Goal: Communication & Community: Answer question/provide support

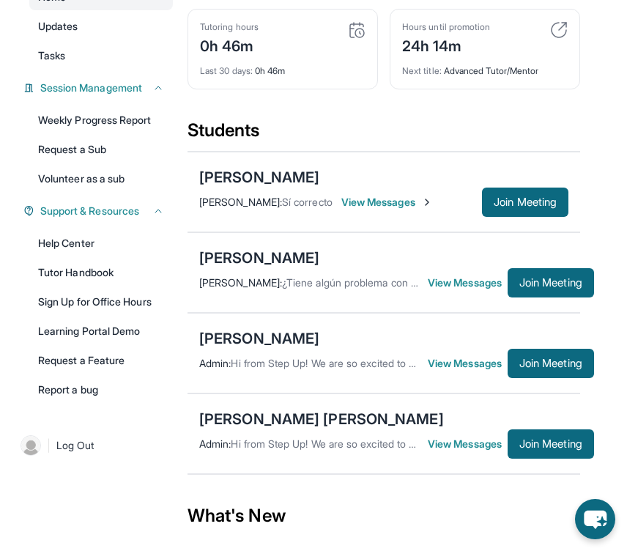
scroll to position [178, 0]
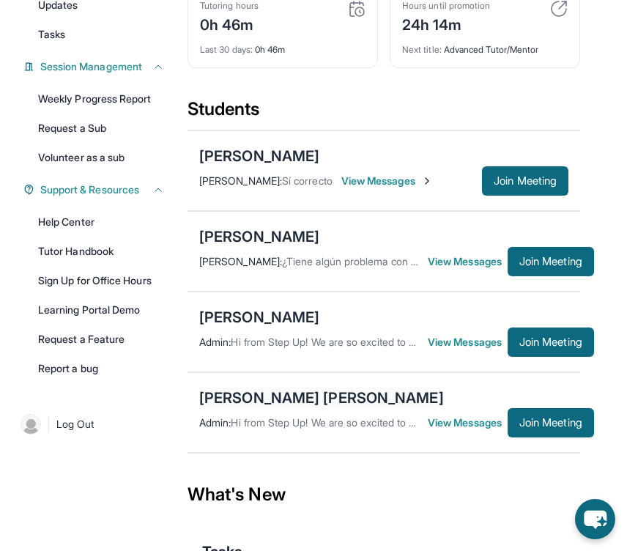
click at [319, 406] on div "[PERSON_NAME] [PERSON_NAME]" at bounding box center [321, 397] width 245 height 21
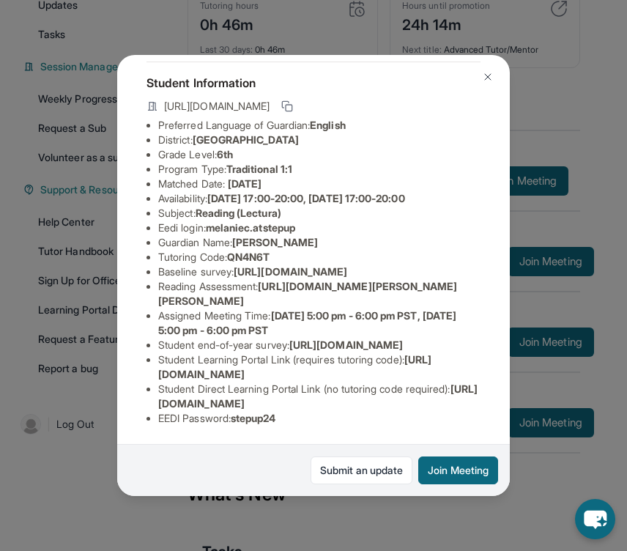
scroll to position [74, 0]
click at [486, 75] on img at bounding box center [488, 77] width 12 height 12
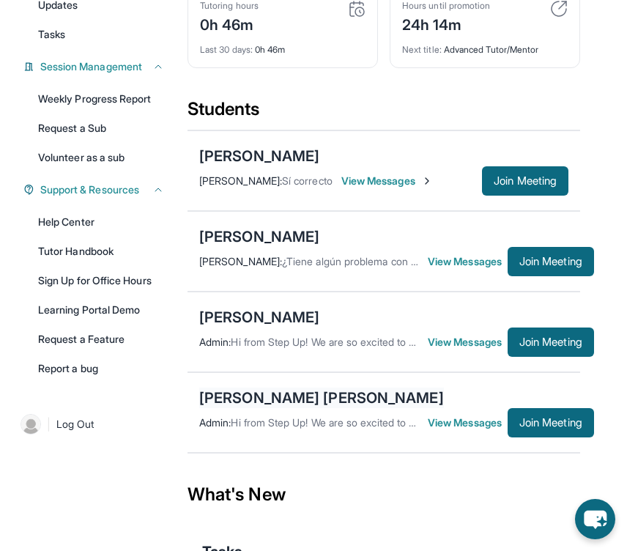
click at [316, 408] on div "[PERSON_NAME] [PERSON_NAME]" at bounding box center [321, 397] width 245 height 21
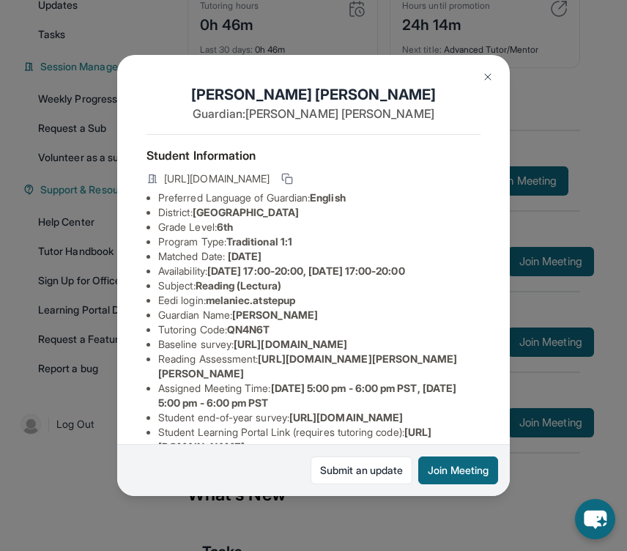
click at [489, 79] on img at bounding box center [488, 77] width 12 height 12
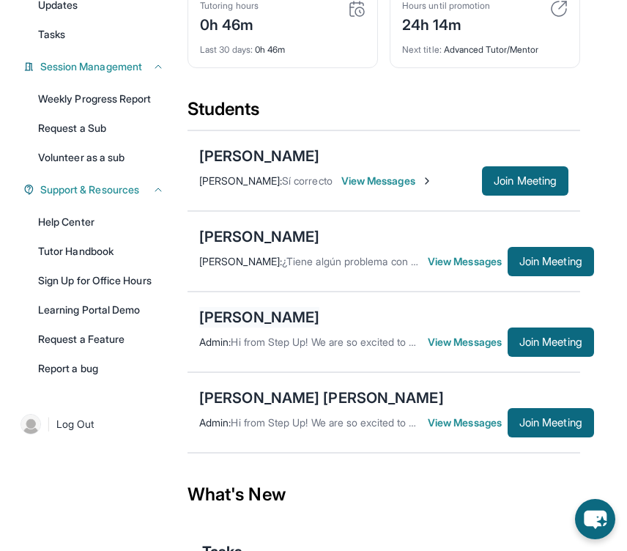
click at [270, 324] on div "[PERSON_NAME]" at bounding box center [259, 317] width 120 height 21
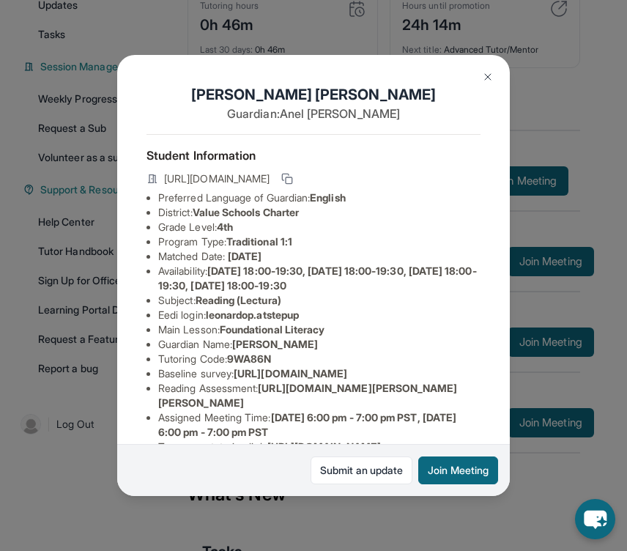
click at [485, 79] on img at bounding box center [488, 77] width 12 height 12
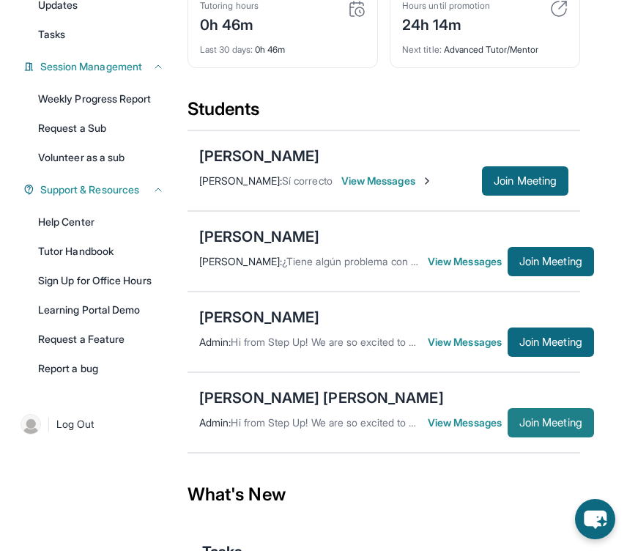
click at [553, 427] on span "Join Meeting" at bounding box center [550, 422] width 63 height 9
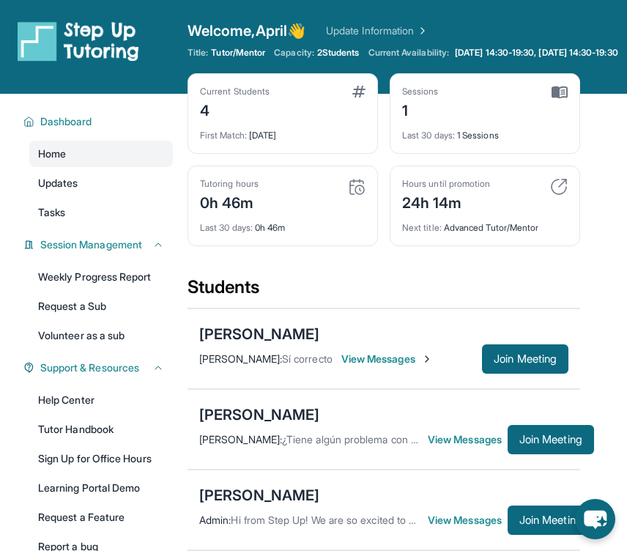
scroll to position [291, 0]
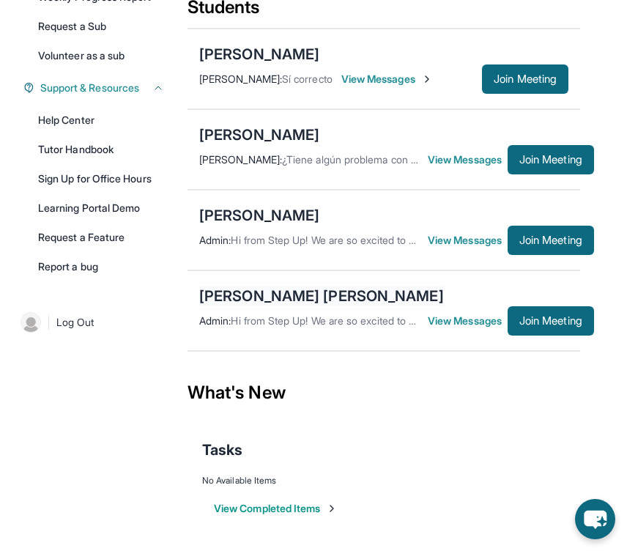
click at [261, 297] on div "[PERSON_NAME] [PERSON_NAME]" at bounding box center [321, 296] width 245 height 21
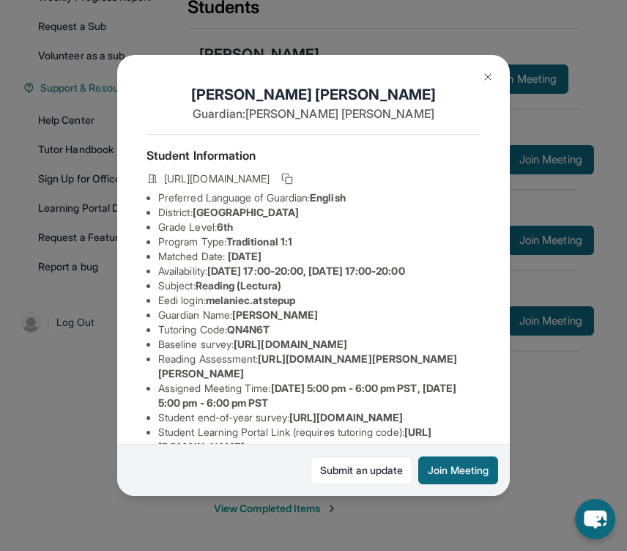
click at [261, 297] on span "melaniec.atstepup" at bounding box center [250, 300] width 89 height 12
click at [361, 297] on li "Eedi login : melaniec.atstepup" at bounding box center [319, 300] width 322 height 15
click at [485, 75] on img at bounding box center [488, 77] width 12 height 12
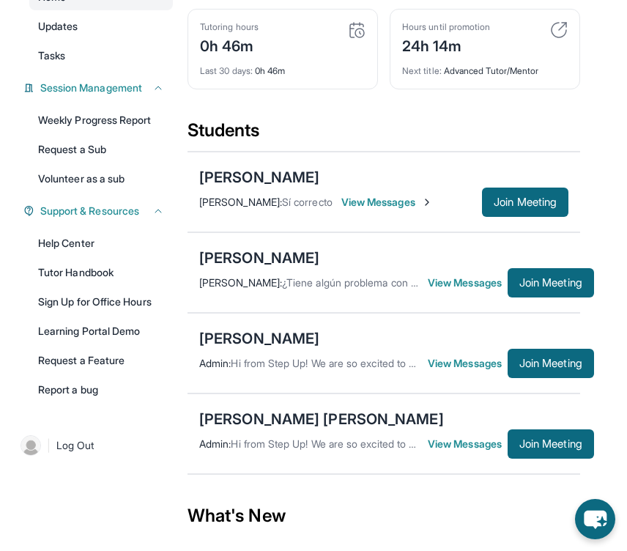
scroll to position [176, 0]
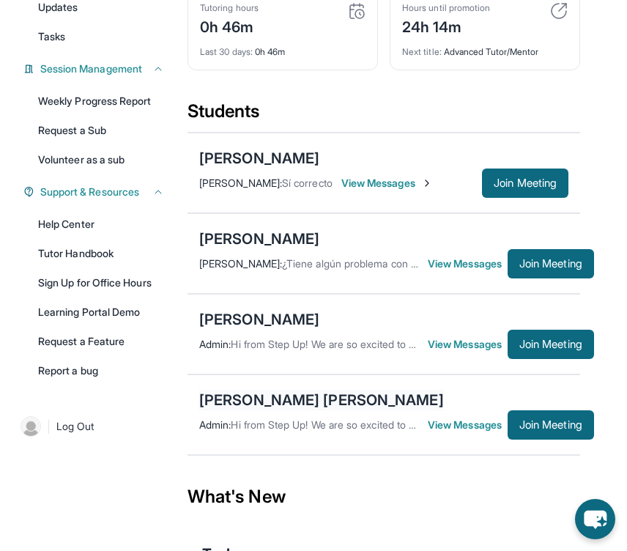
click at [301, 410] on div "[PERSON_NAME] [PERSON_NAME]" at bounding box center [321, 400] width 245 height 21
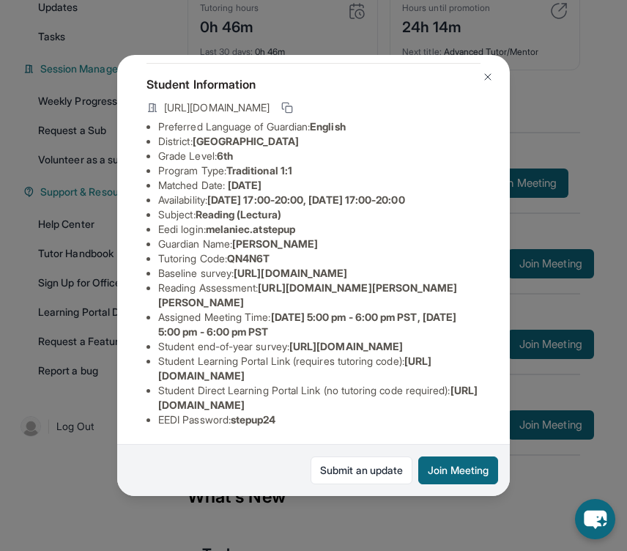
scroll to position [71, 526]
drag, startPoint x: 157, startPoint y: 285, endPoint x: 510, endPoint y: 321, distance: 354.8
click at [511, 321] on div "[PERSON_NAME] [PERSON_NAME] Guardian: [PERSON_NAME] Student Information [URL][D…" at bounding box center [313, 275] width 627 height 551
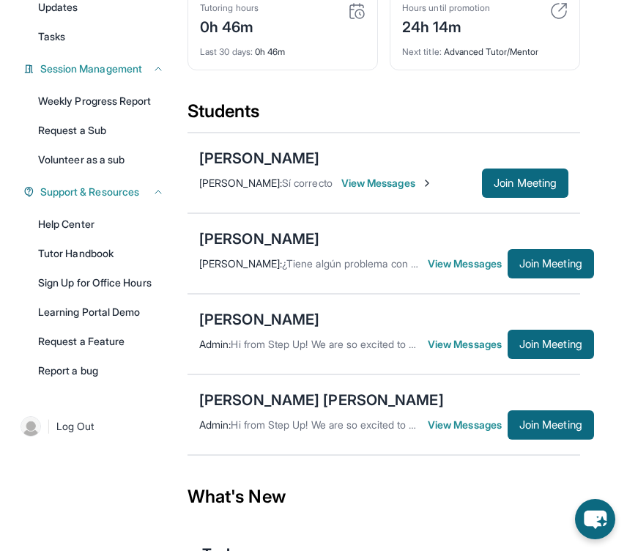
copy span "[URL][DOMAIN_NAME]"
click at [319, 249] on div "[PERSON_NAME]" at bounding box center [259, 238] width 120 height 21
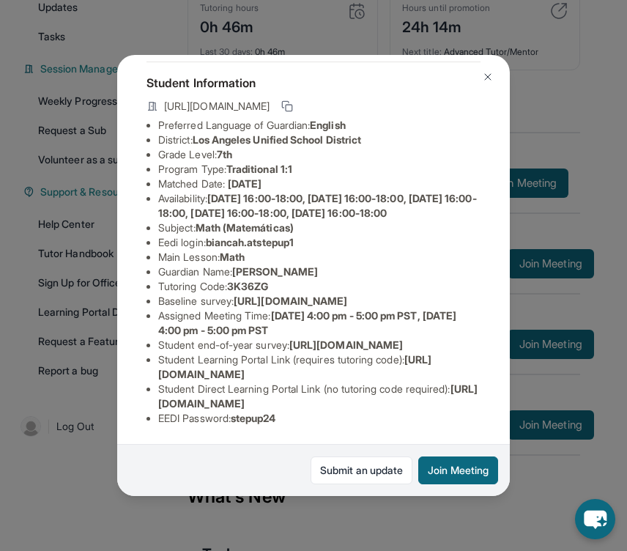
scroll to position [154, 427]
drag, startPoint x: 155, startPoint y: 250, endPoint x: 493, endPoint y: 280, distance: 338.9
click at [480, 280] on ul "Preferred Language of Guardian: English District: [GEOGRAPHIC_DATA] Unified Sch…" at bounding box center [313, 272] width 334 height 308
copy span "[URL][DOMAIN_NAME]"
click at [483, 76] on img at bounding box center [488, 77] width 12 height 12
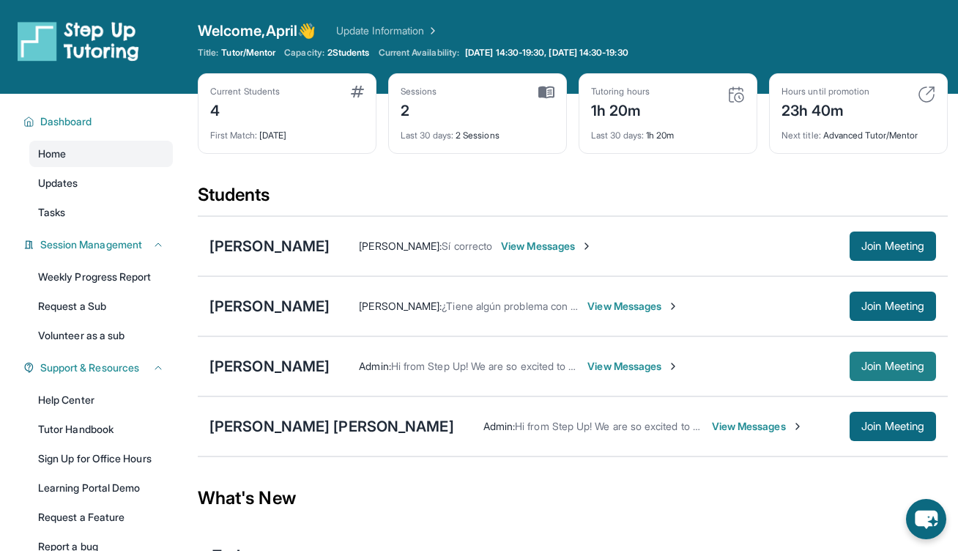
click at [868, 374] on button "Join Meeting" at bounding box center [892, 365] width 86 height 29
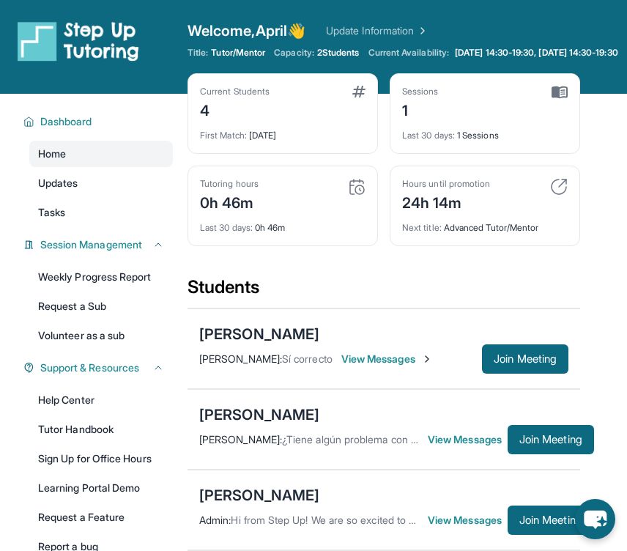
scroll to position [176, 0]
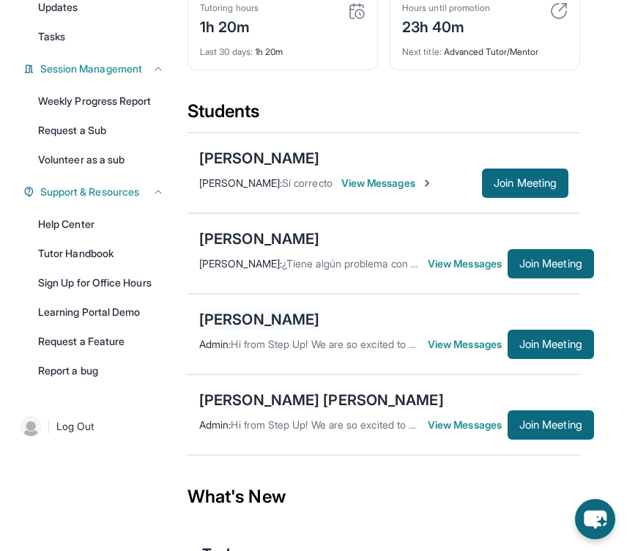
click at [272, 329] on div "[PERSON_NAME]" at bounding box center [259, 319] width 120 height 21
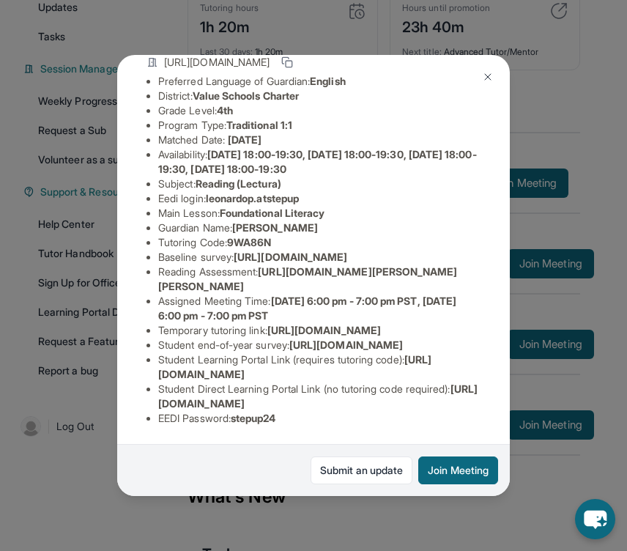
scroll to position [248, 0]
click at [354, 471] on link "Submit an update" at bounding box center [361, 470] width 102 height 28
click at [256, 294] on span "[DATE] 6:00 pm - 7:00 pm PST, [DATE] 6:00 pm - 7:00 pm PST" at bounding box center [307, 307] width 298 height 27
click at [293, 294] on span "[DATE] 6:00 pm - 7:00 pm PST, [DATE] 6:00 pm - 7:00 pm PST" at bounding box center [307, 307] width 298 height 27
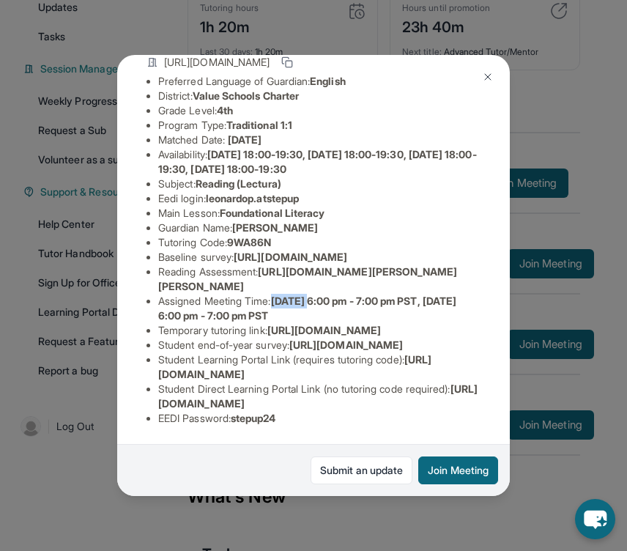
click at [293, 294] on span "[DATE] 6:00 pm - 7:00 pm PST, [DATE] 6:00 pm - 7:00 pm PST" at bounding box center [307, 307] width 298 height 27
click at [488, 72] on img at bounding box center [488, 77] width 12 height 12
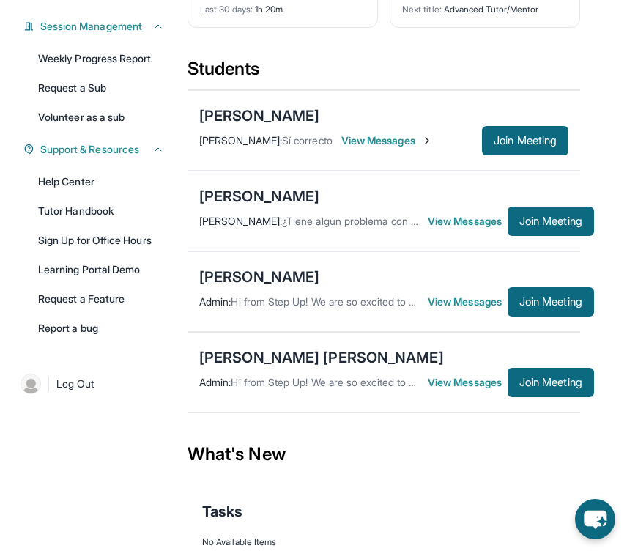
scroll to position [225, 0]
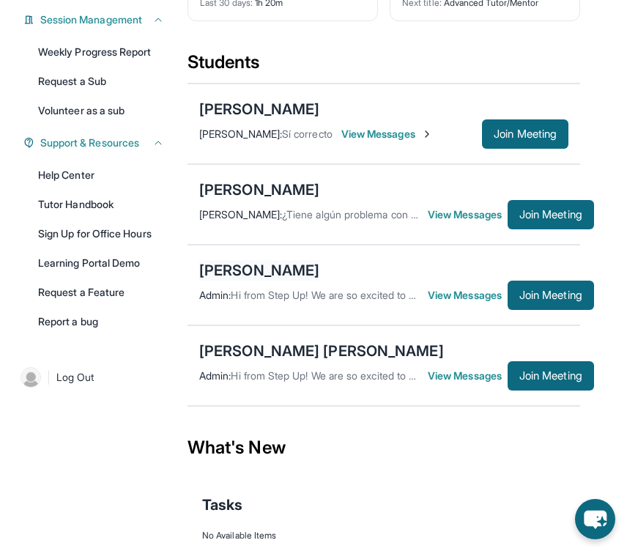
click at [277, 278] on div "[PERSON_NAME]" at bounding box center [259, 270] width 120 height 21
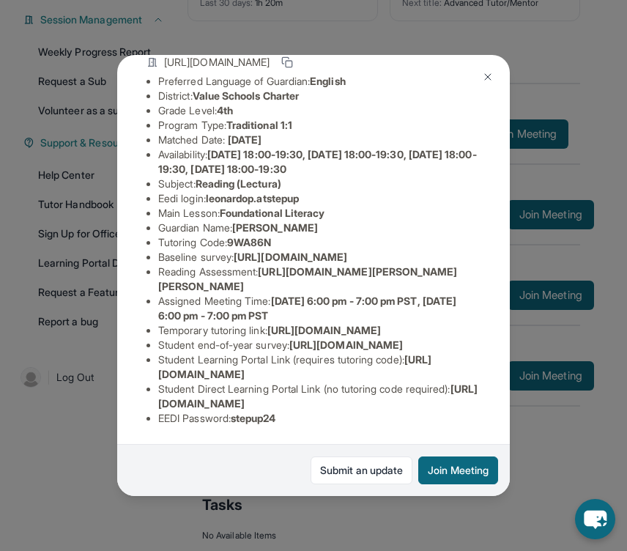
scroll to position [219, 519]
drag, startPoint x: 160, startPoint y: 167, endPoint x: 526, endPoint y: 198, distance: 368.1
click at [526, 198] on div "[PERSON_NAME] Guardian: [PERSON_NAME] Student Information [URL][DOMAIN_NAME] Pr…" at bounding box center [313, 275] width 627 height 551
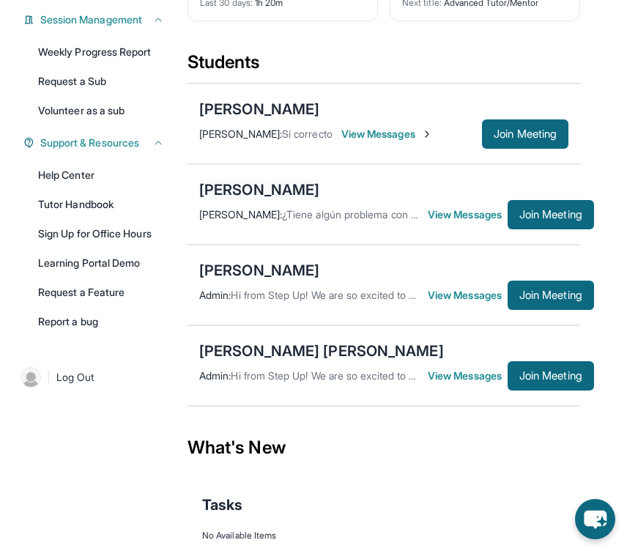
click at [319, 200] on div "[PERSON_NAME]" at bounding box center [259, 189] width 120 height 21
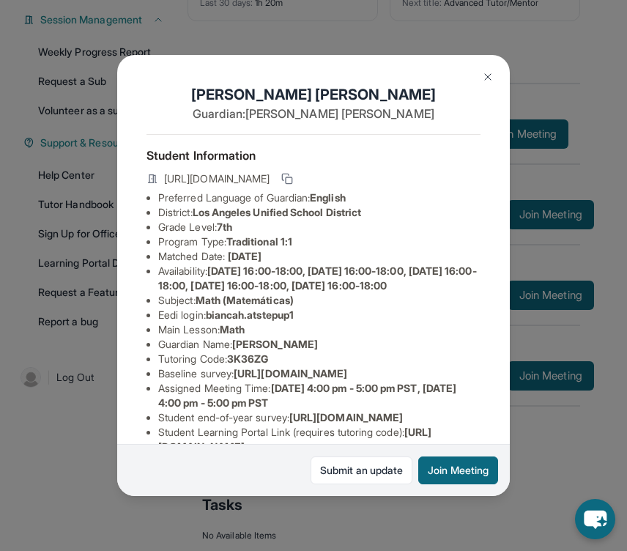
click at [479, 89] on button at bounding box center [487, 76] width 29 height 29
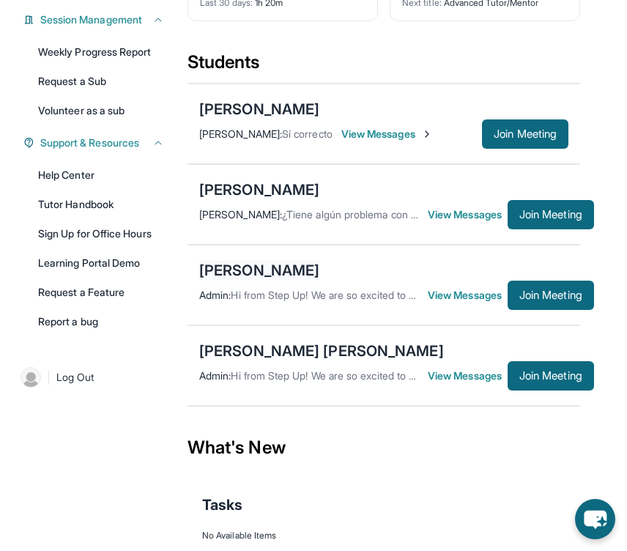
click at [261, 280] on div "[PERSON_NAME]" at bounding box center [259, 270] width 120 height 21
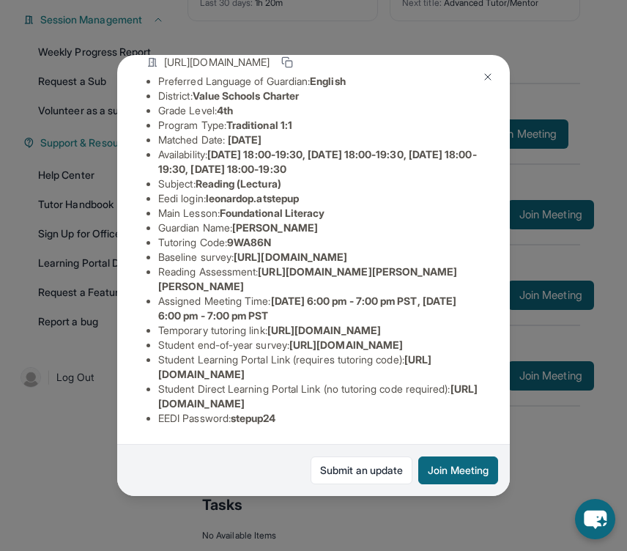
scroll to position [188, 519]
drag, startPoint x: 158, startPoint y: 201, endPoint x: 401, endPoint y: 229, distance: 244.8
click at [347, 250] on span "[URL][DOMAIN_NAME]" at bounding box center [290, 256] width 113 height 12
copy span "[URL][DOMAIN_NAME]"
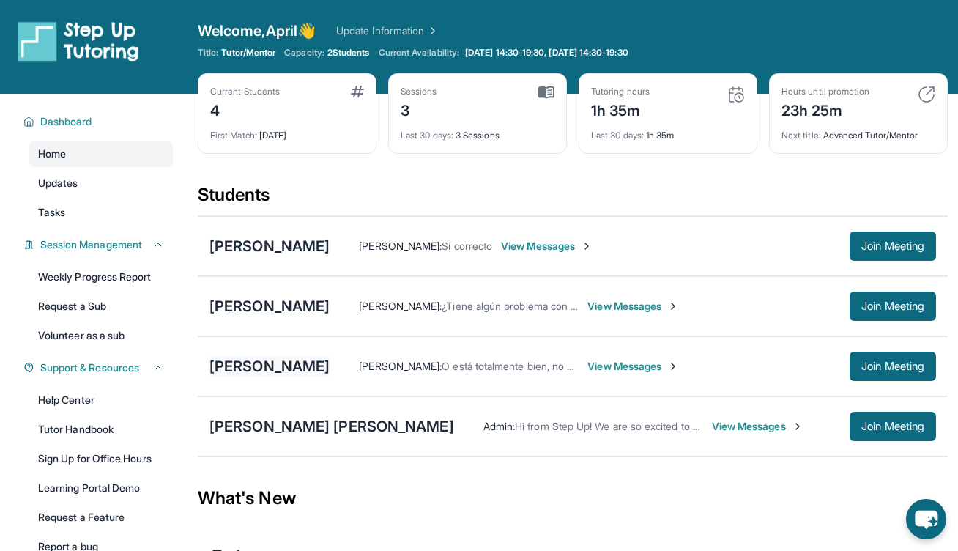
click at [290, 366] on div "[PERSON_NAME]" at bounding box center [269, 366] width 120 height 21
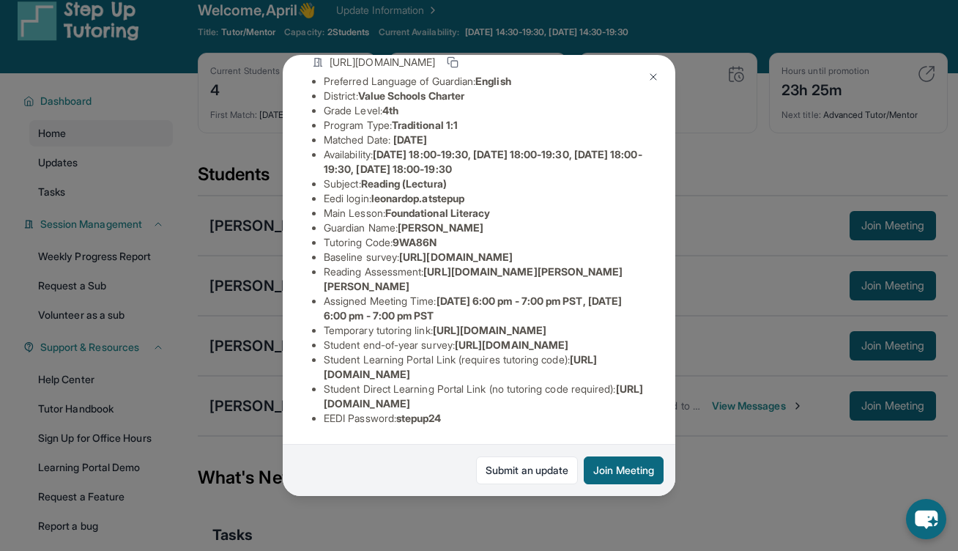
scroll to position [22, 0]
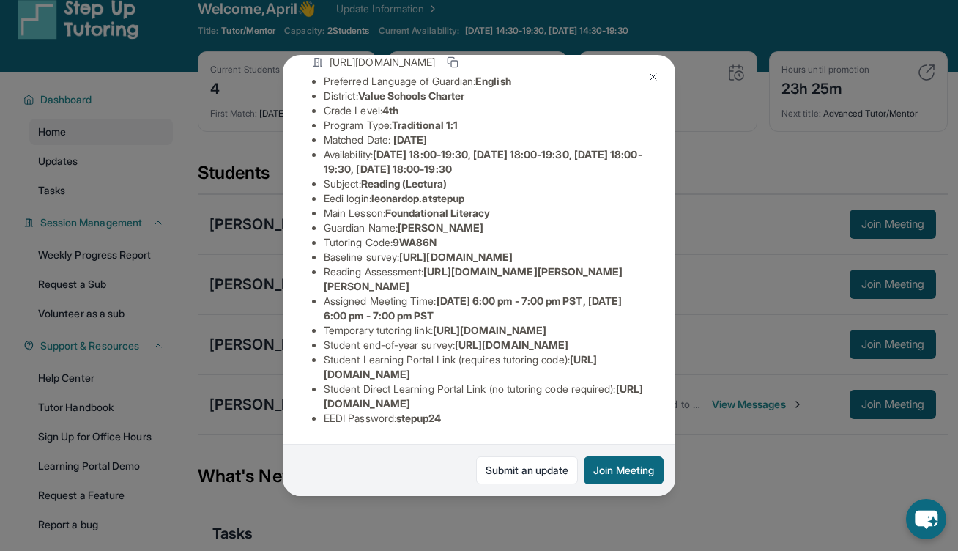
drag, startPoint x: 327, startPoint y: 399, endPoint x: 636, endPoint y: 403, distance: 309.0
click at [636, 403] on li "Student Direct Learning Portal Link (no tutoring code required) : https://stude…" at bounding box center [485, 395] width 322 height 29
copy span "[URL][DOMAIN_NAME]"
click at [648, 78] on img at bounding box center [653, 77] width 12 height 12
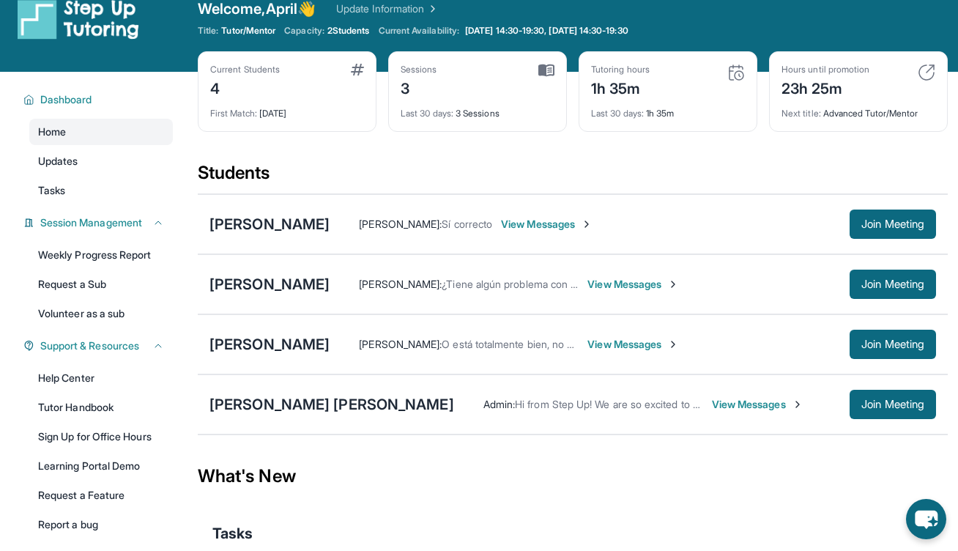
click at [625, 343] on span "View Messages" at bounding box center [633, 344] width 92 height 15
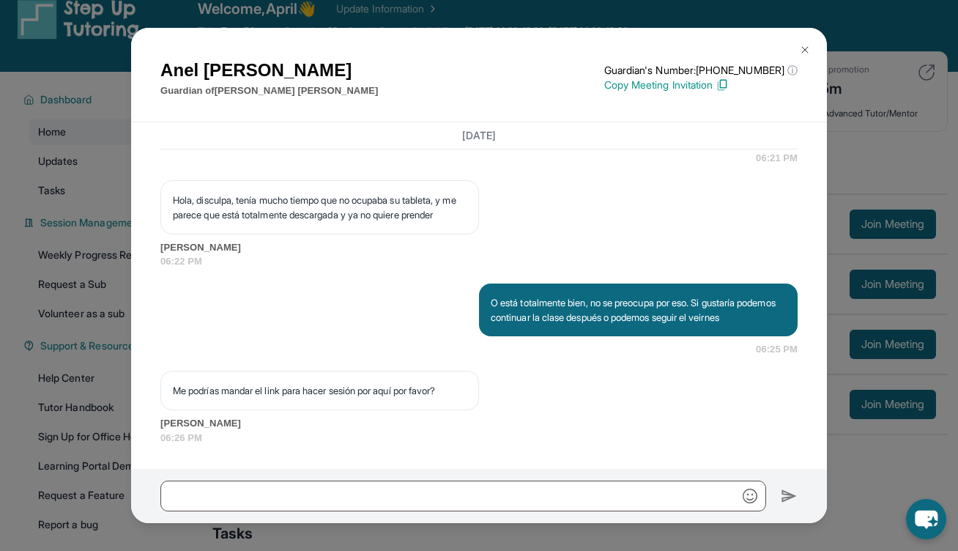
scroll to position [2777, 0]
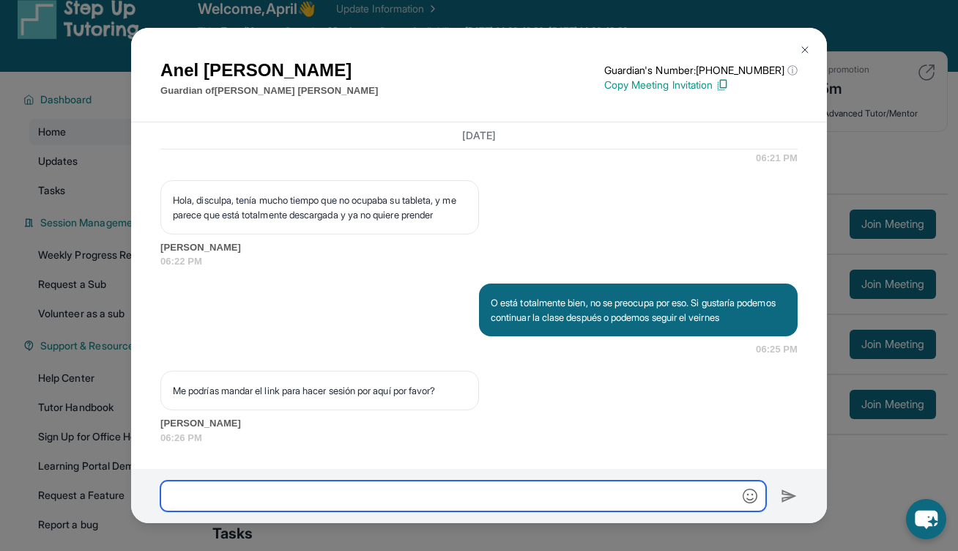
click at [481, 500] on input "text" at bounding box center [463, 495] width 606 height 31
paste input "**********"
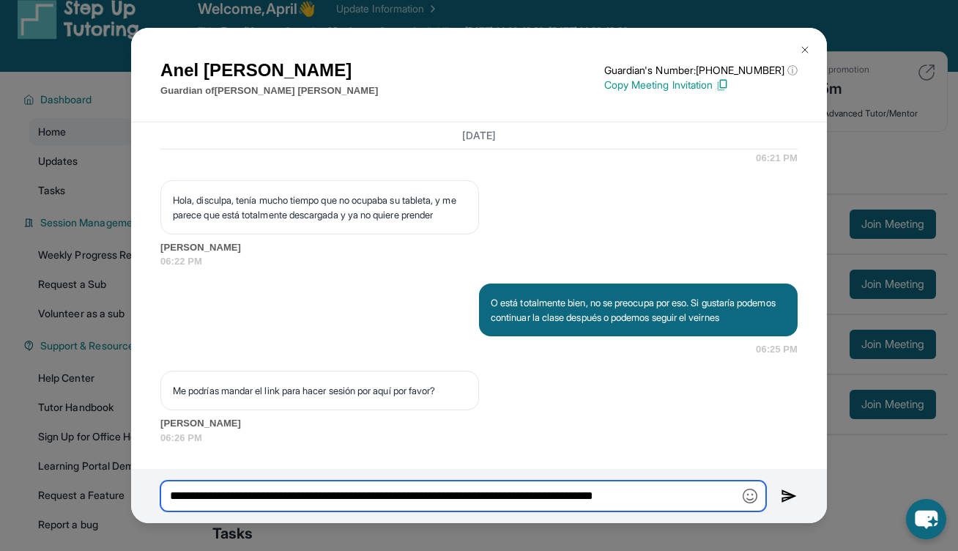
type input "**********"
click at [781, 491] on img at bounding box center [789, 496] width 17 height 18
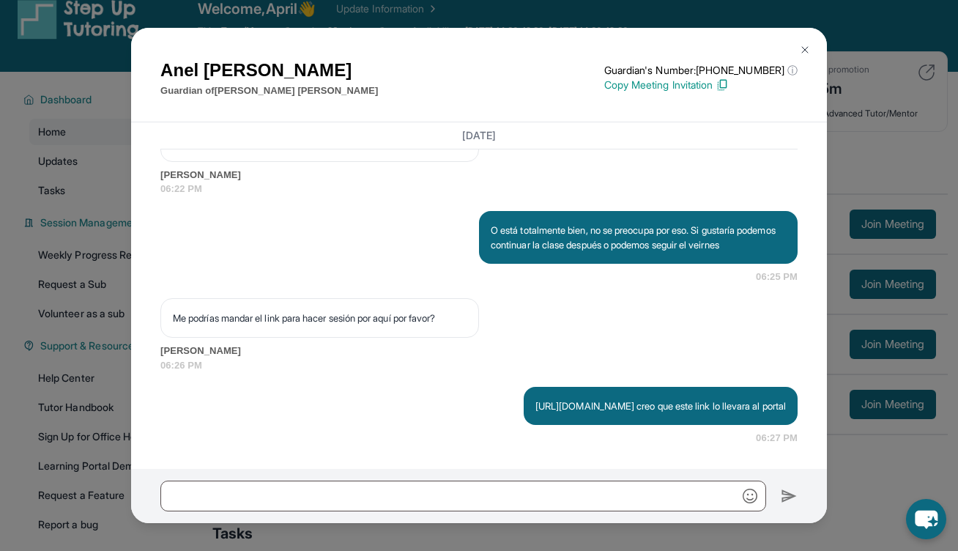
scroll to position [2864, 0]
click at [802, 51] on img at bounding box center [805, 50] width 12 height 12
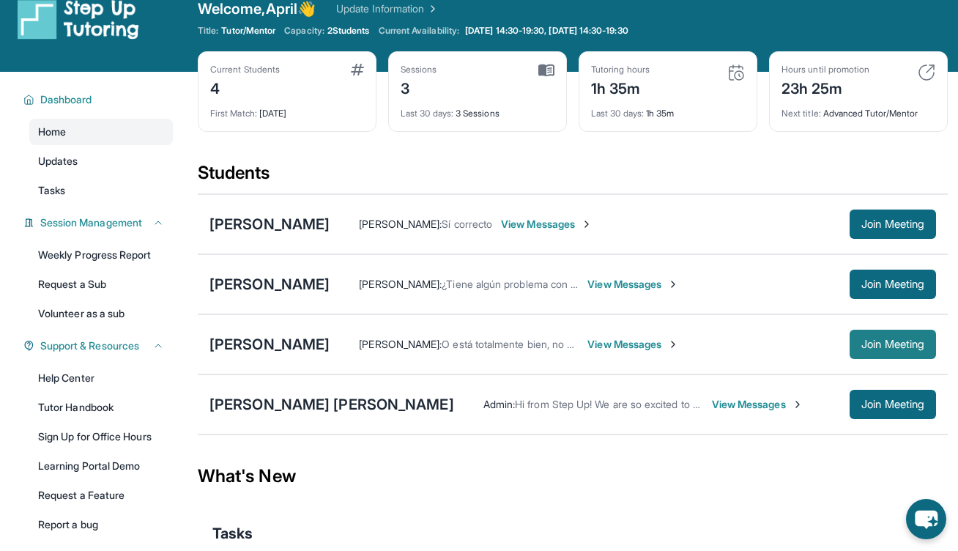
click at [882, 341] on span "Join Meeting" at bounding box center [892, 344] width 63 height 9
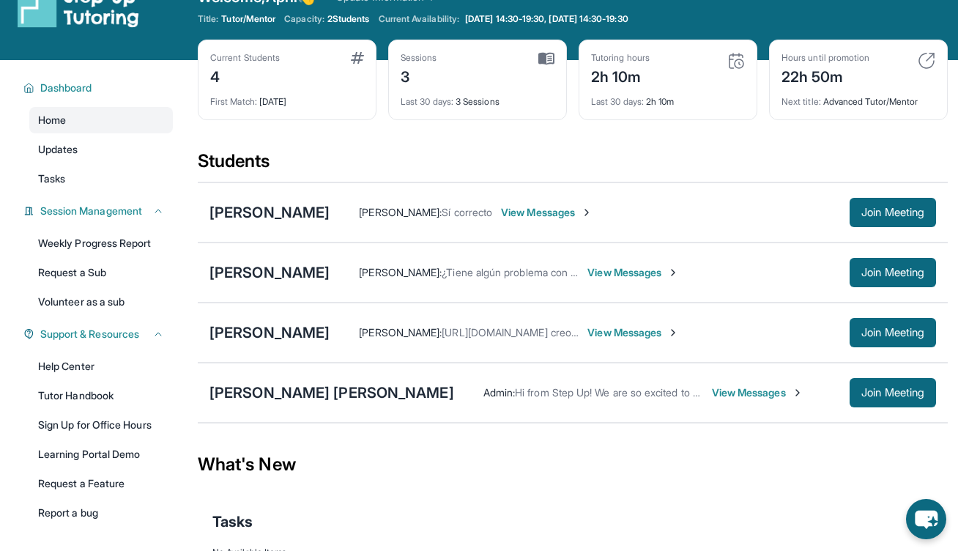
scroll to position [105, 0]
